Goal: Task Accomplishment & Management: Use online tool/utility

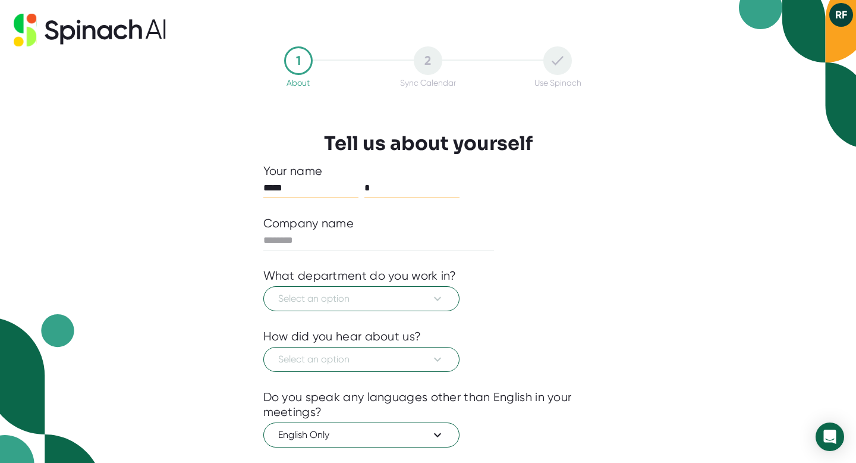
type input "*****"
click at [391, 187] on input "*" at bounding box center [412, 187] width 95 height 19
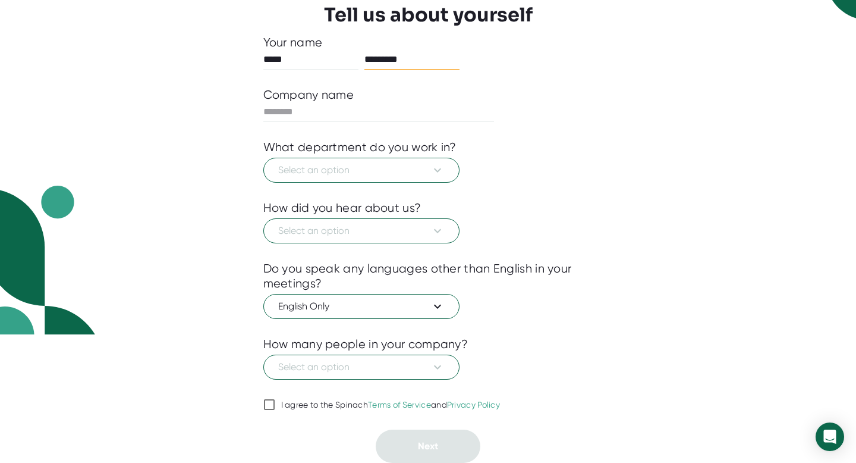
type input "*********"
click at [266, 404] on input "I agree to the Spinach Terms of Service and Privacy Policy" at bounding box center [269, 404] width 12 height 14
checkbox input "true"
click at [413, 168] on span "Select an option" at bounding box center [361, 170] width 167 height 14
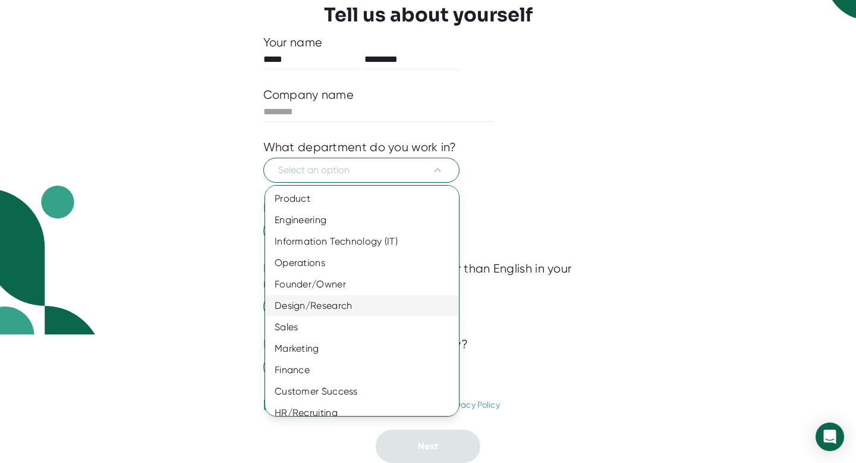
scroll to position [53, 0]
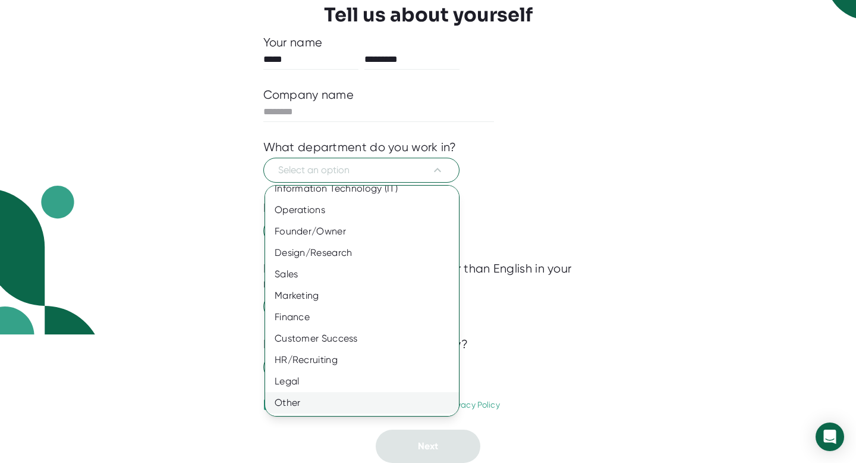
click at [369, 397] on div "Other" at bounding box center [362, 402] width 194 height 21
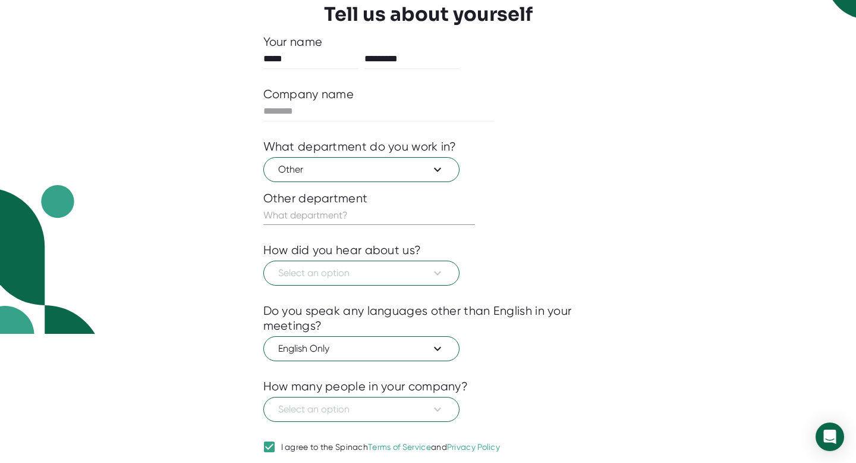
click at [380, 209] on input "text" at bounding box center [369, 215] width 212 height 19
type input "Education"
click at [436, 278] on icon at bounding box center [438, 273] width 14 height 14
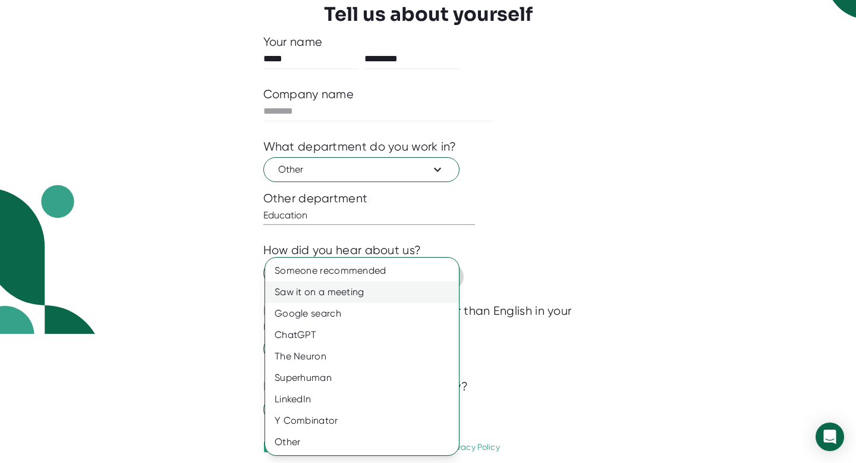
click at [431, 293] on div "Saw it on a meeting" at bounding box center [362, 291] width 194 height 21
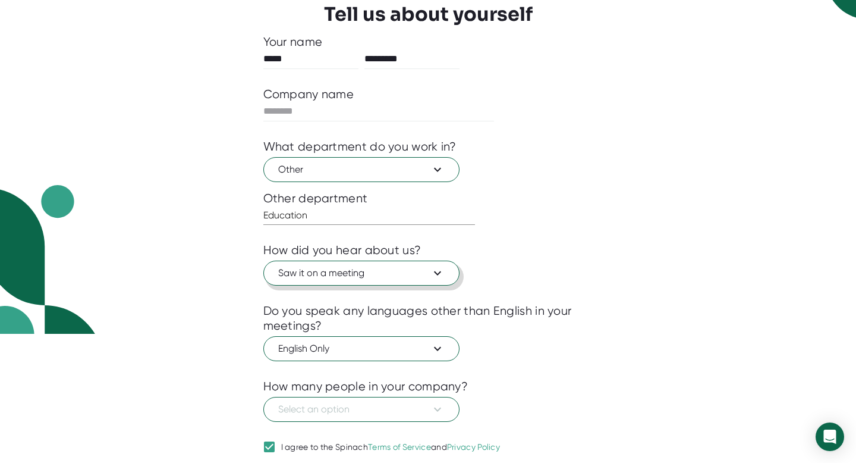
scroll to position [172, 0]
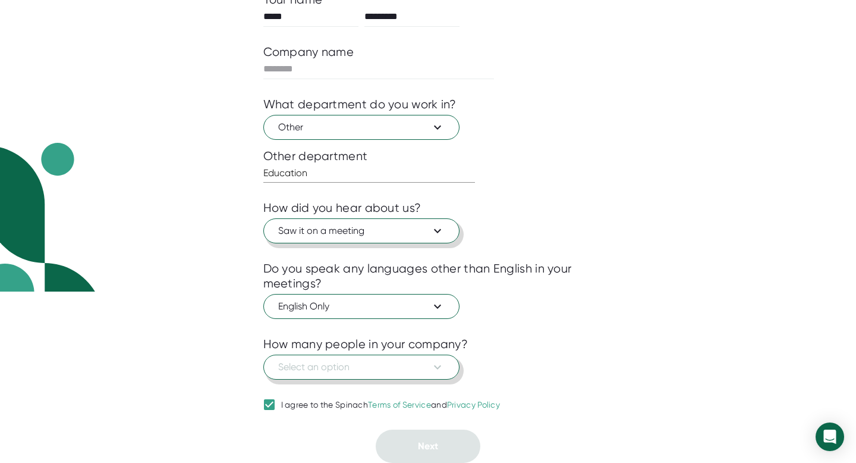
click at [434, 369] on icon at bounding box center [438, 367] width 14 height 14
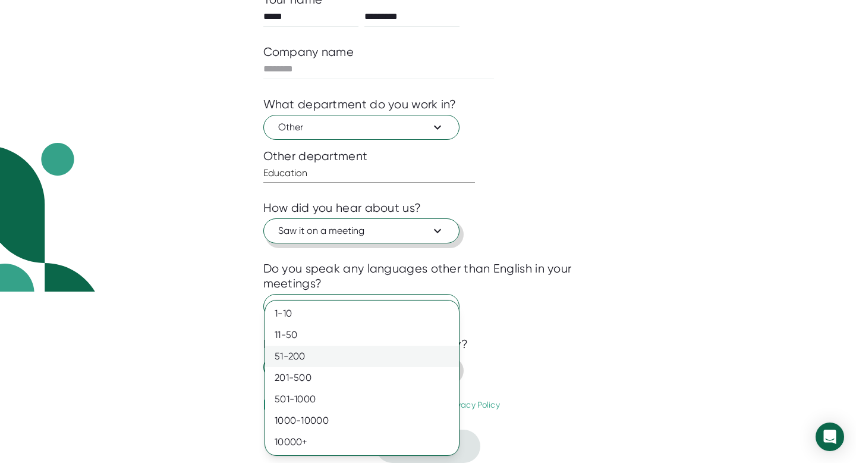
click at [434, 360] on div "51-200" at bounding box center [362, 356] width 194 height 21
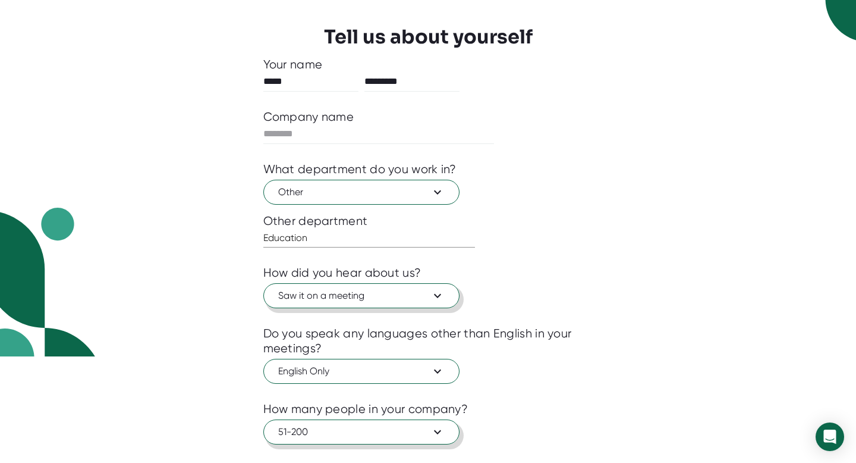
scroll to position [0, 0]
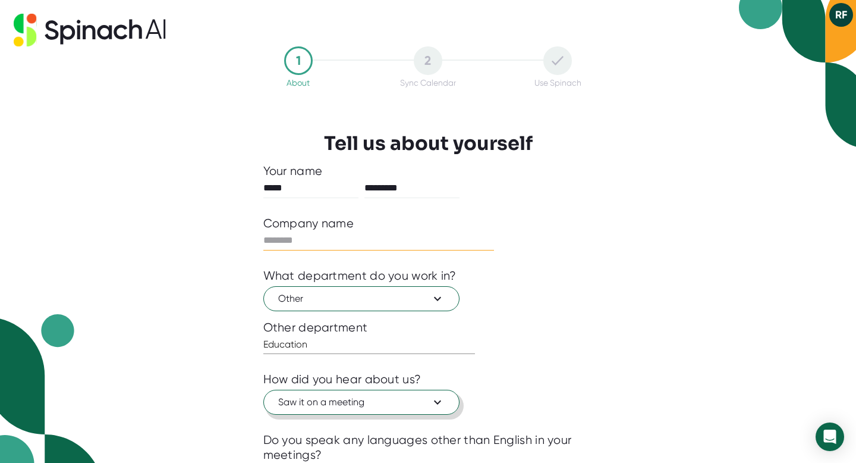
click at [415, 238] on input "text" at bounding box center [378, 240] width 231 height 19
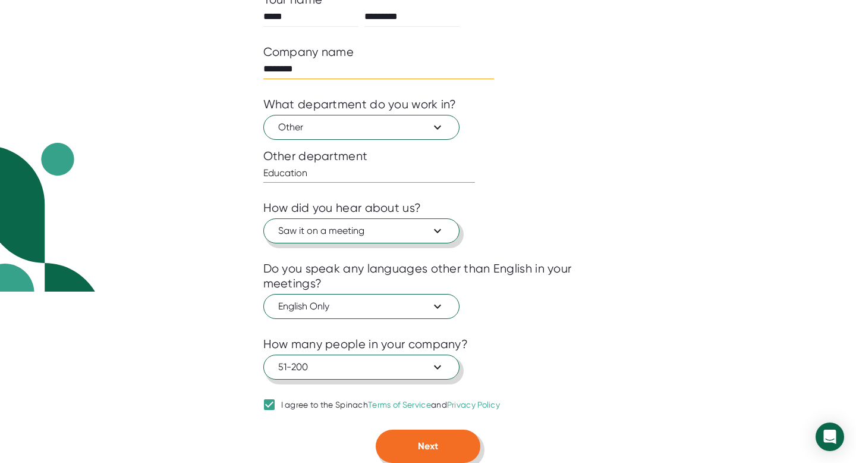
type input "********"
click at [442, 461] on button "Next" at bounding box center [428, 445] width 105 height 33
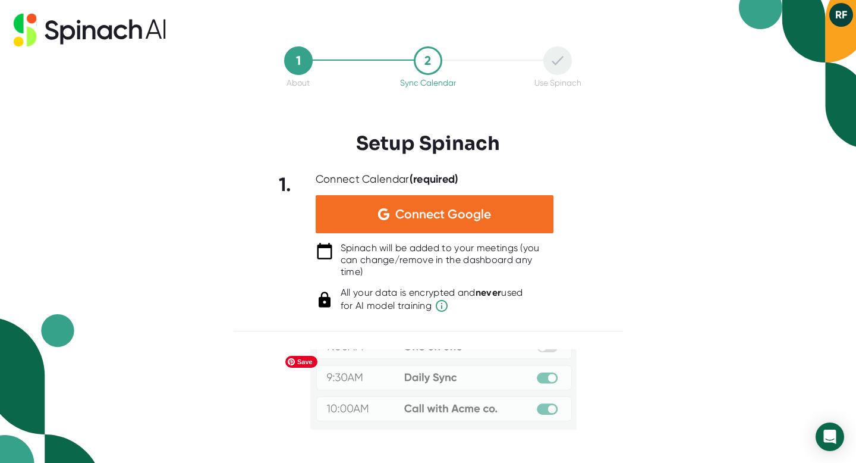
scroll to position [176, 0]
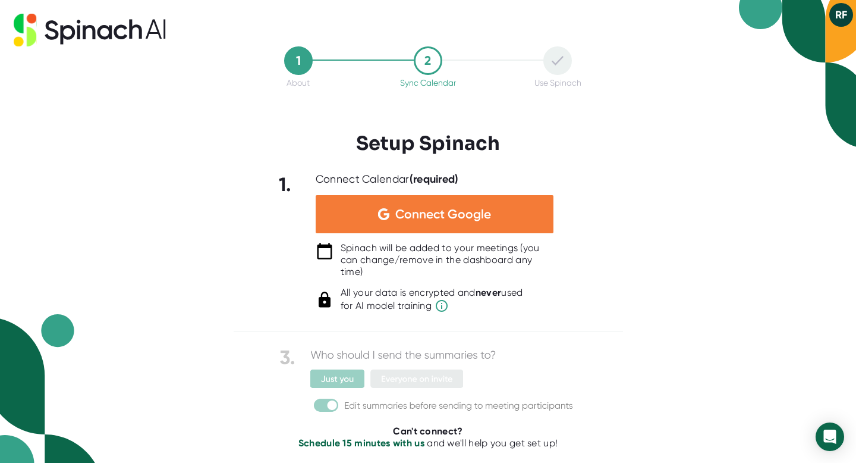
click at [491, 213] on div "Connect Google" at bounding box center [435, 214] width 238 height 38
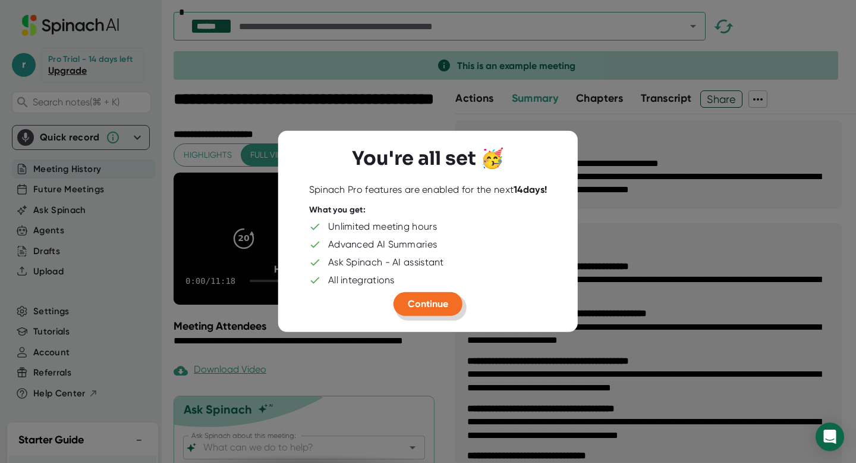
click at [443, 304] on span "Continue" at bounding box center [428, 303] width 40 height 11
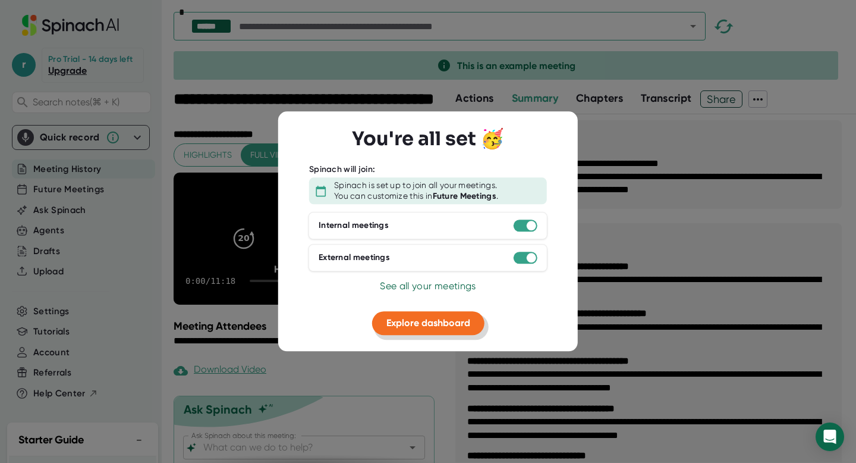
click at [453, 322] on span "Explore dashboard" at bounding box center [429, 322] width 84 height 11
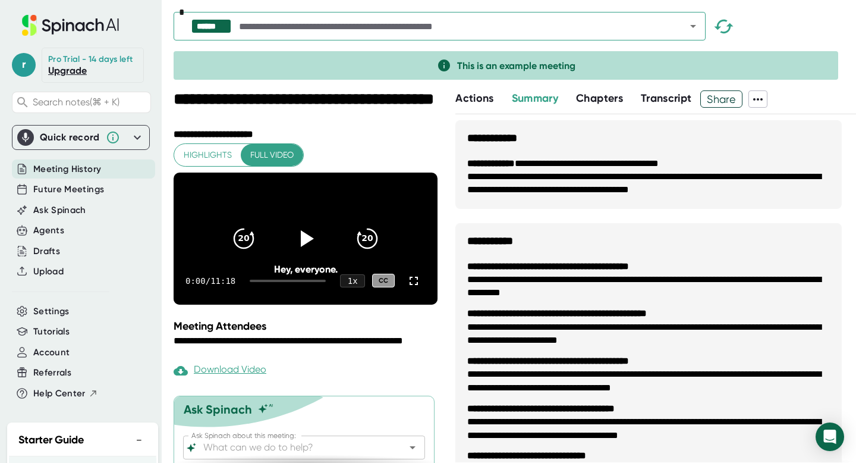
click at [132, 133] on icon at bounding box center [137, 137] width 14 height 14
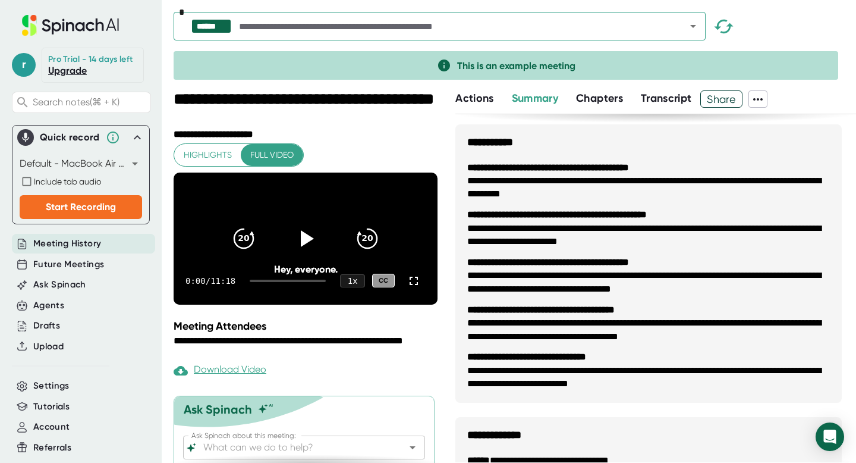
scroll to position [105, 0]
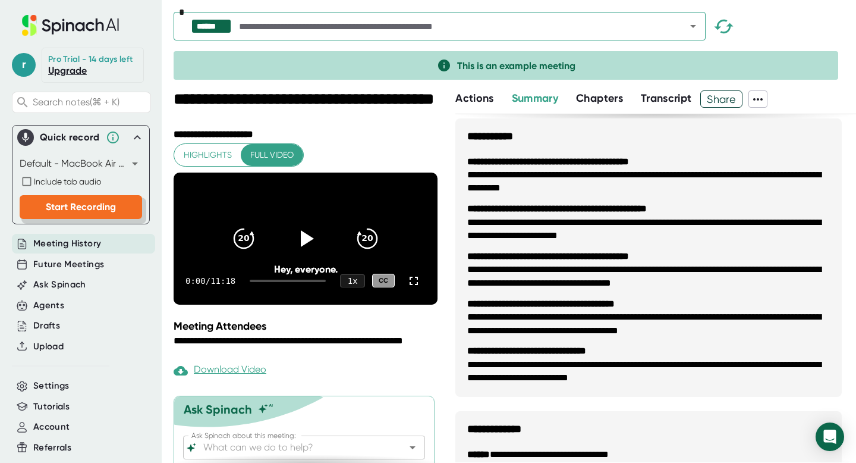
click at [123, 206] on button "Start Recording" at bounding box center [81, 207] width 123 height 24
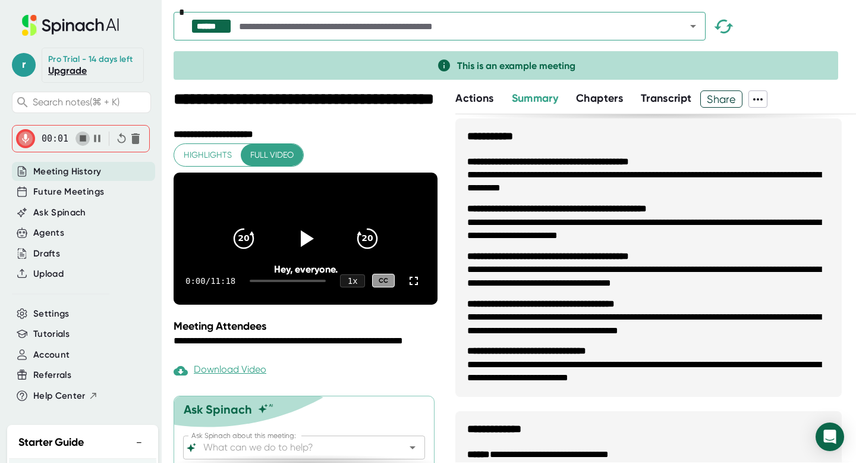
click at [83, 142] on icon "button" at bounding box center [83, 138] width 12 height 12
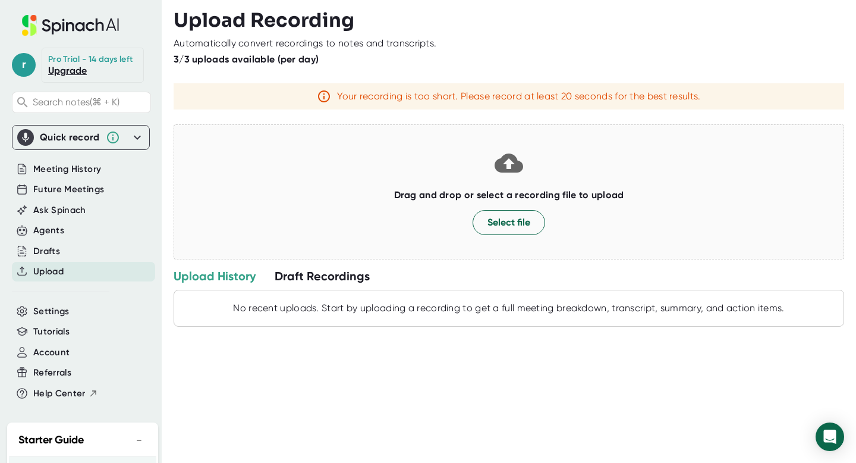
click at [136, 137] on icon at bounding box center [137, 137] width 7 height 4
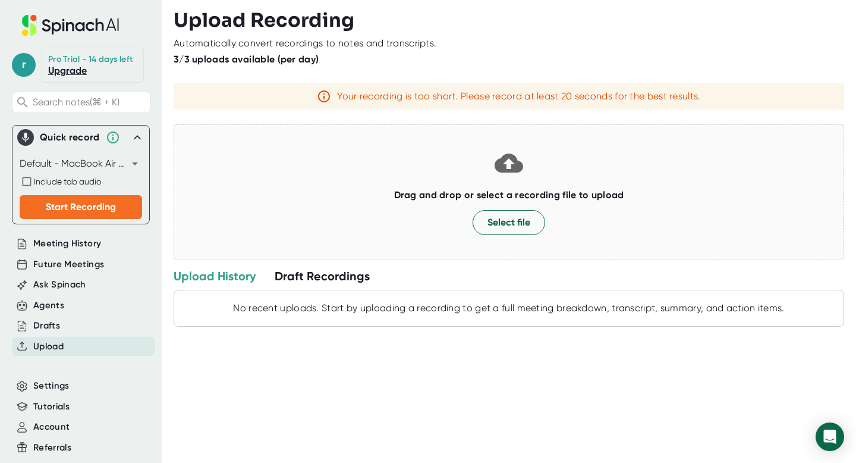
click at [353, 462] on div "Upload Recording Automatically convert recordings to notes and transcripts. 3/3…" at bounding box center [515, 231] width 683 height 463
